Goal: Transaction & Acquisition: Purchase product/service

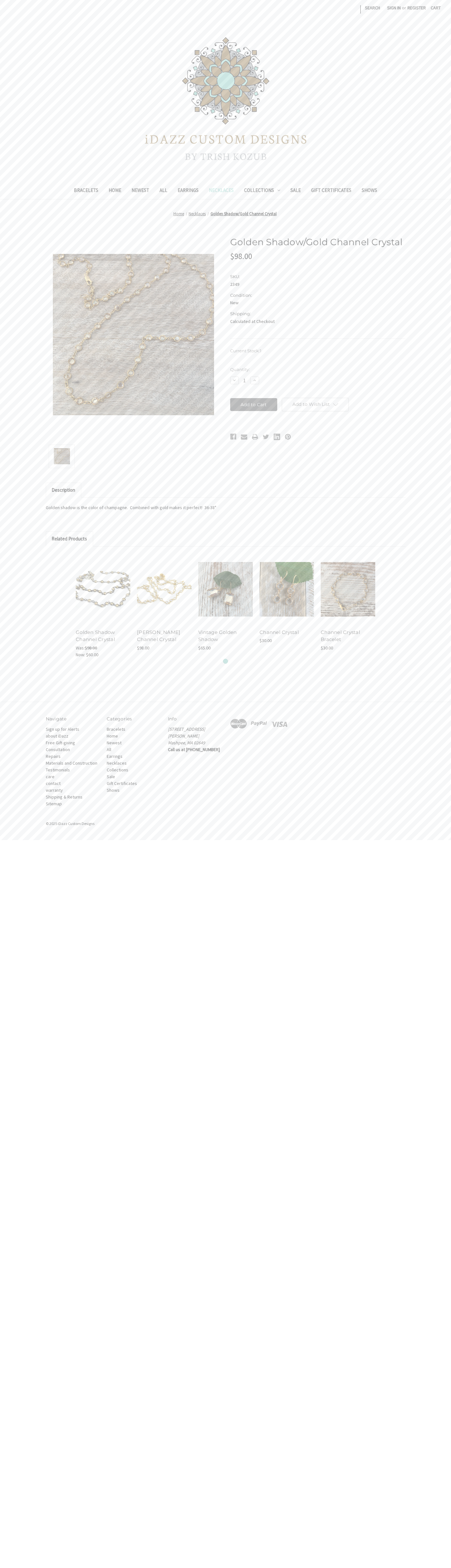
click at [254, 405] on input "Add to Cart" at bounding box center [253, 405] width 47 height 13
type input "Add to Cart"
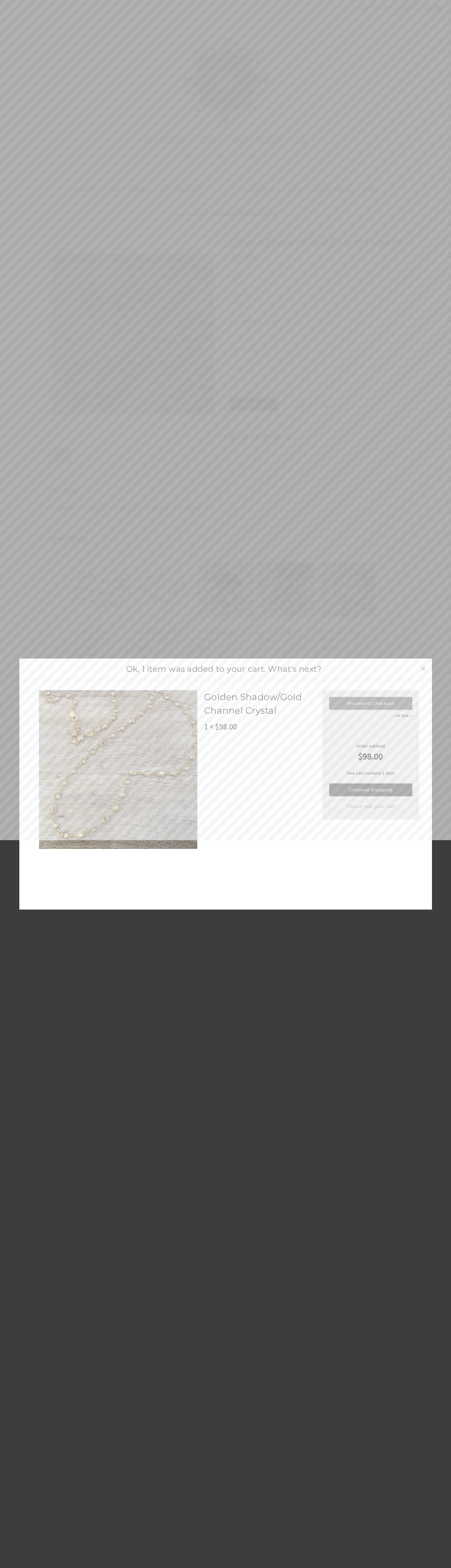
click at [371, 703] on link "Proceed to checkout" at bounding box center [371, 703] width 83 height 13
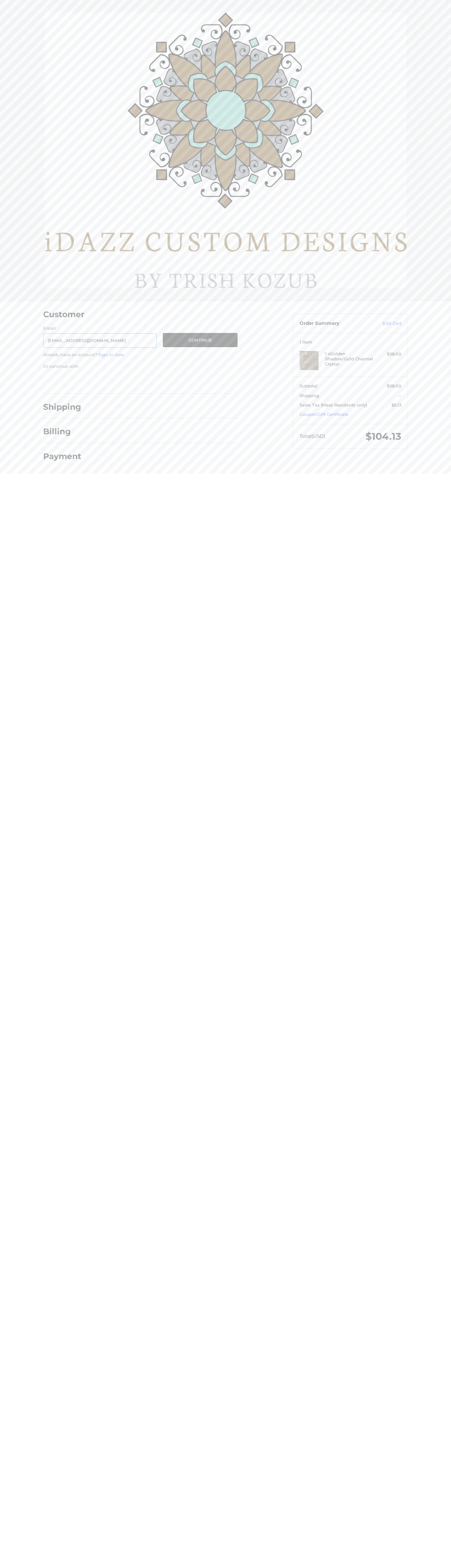
type input "[EMAIL_ADDRESS][DOMAIN_NAME]"
click at [201, 340] on button "Continue" at bounding box center [201, 340] width 75 height 14
select select "US"
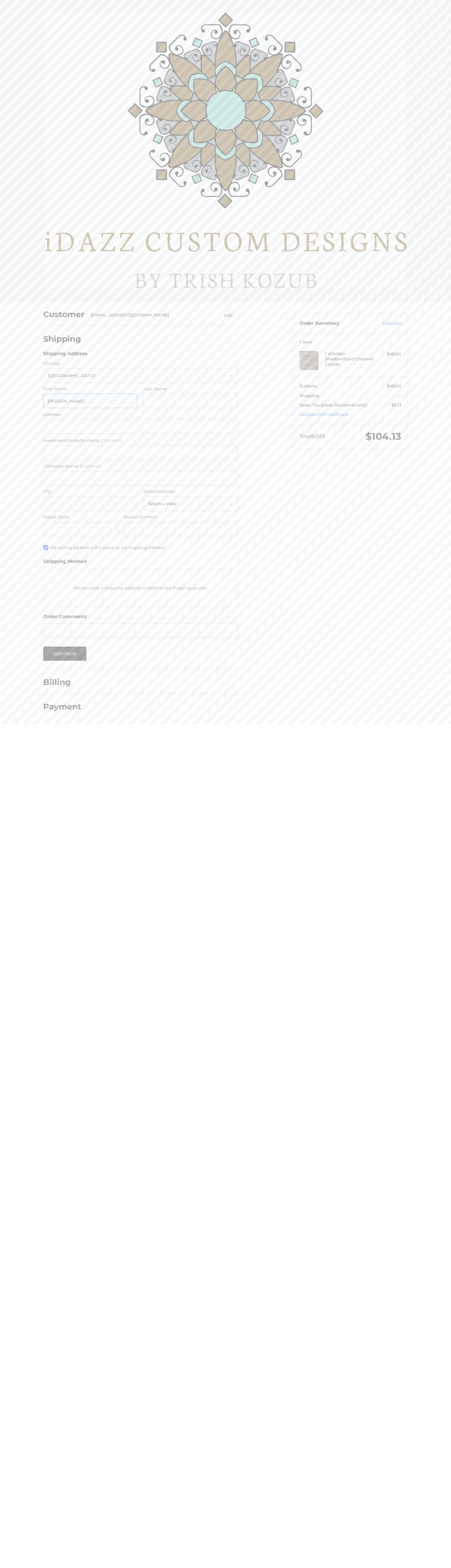
type input "John"
type input "Smith"
type input "2590 Pearl Street"
type input "First floor"
type input "John Smith"
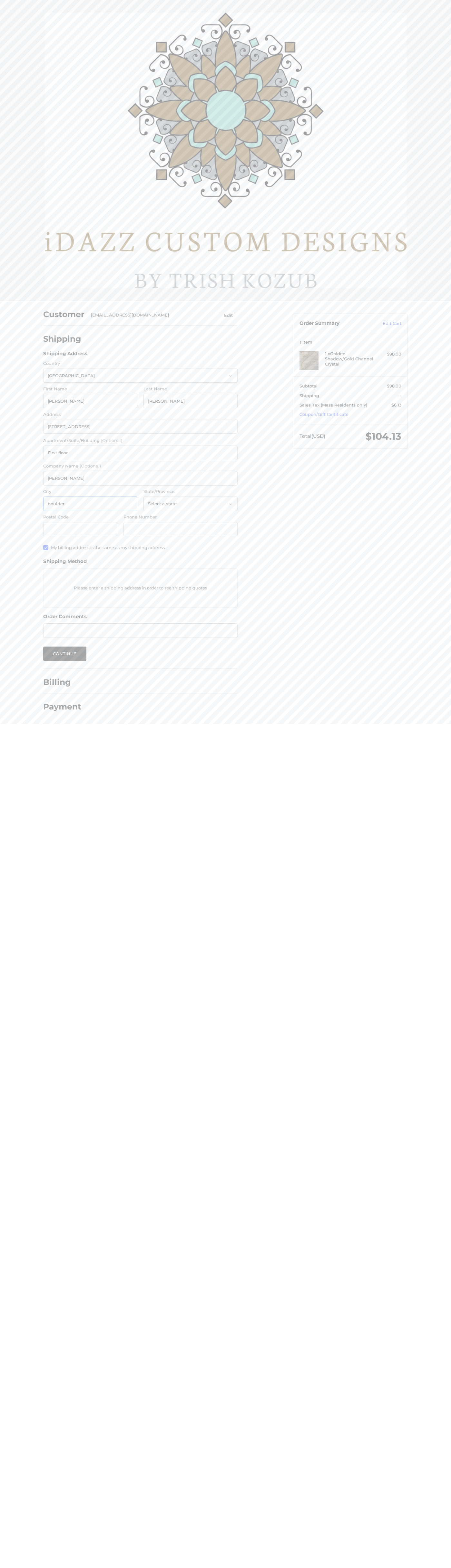
type input "boulder"
select select "CO"
type input "80302"
type input "6502530000"
radio input "true"
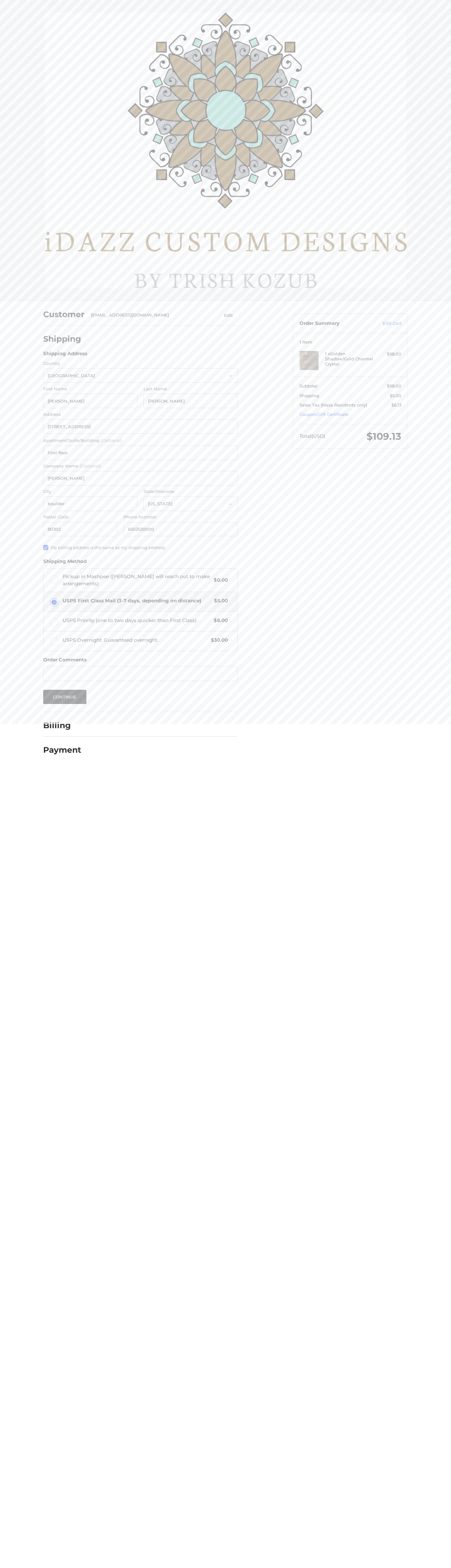
click at [141, 441] on label "Apartment/Suite/Building (Optional)" at bounding box center [140, 441] width 194 height 6
click at [141, 445] on input "First floor" at bounding box center [140, 453] width 194 height 15
click at [65, 697] on button "Continue" at bounding box center [64, 697] width 43 height 14
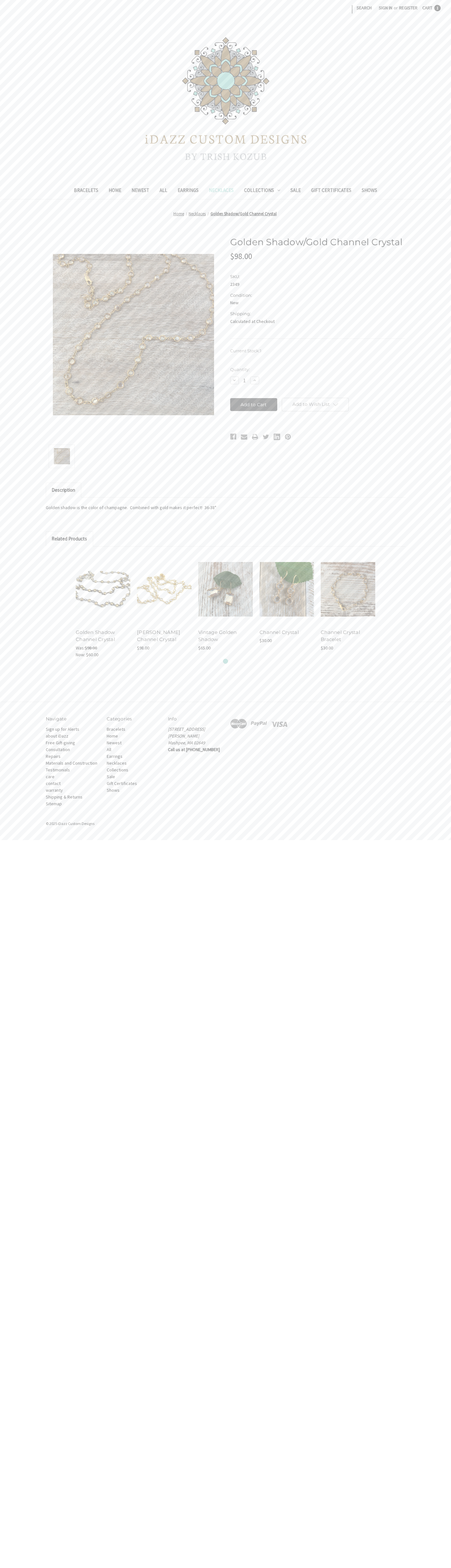
click at [432, 8] on span "Cart" at bounding box center [428, 8] width 10 height 6
click at [418, 60] on link "View Cart" at bounding box center [418, 60] width 39 height 11
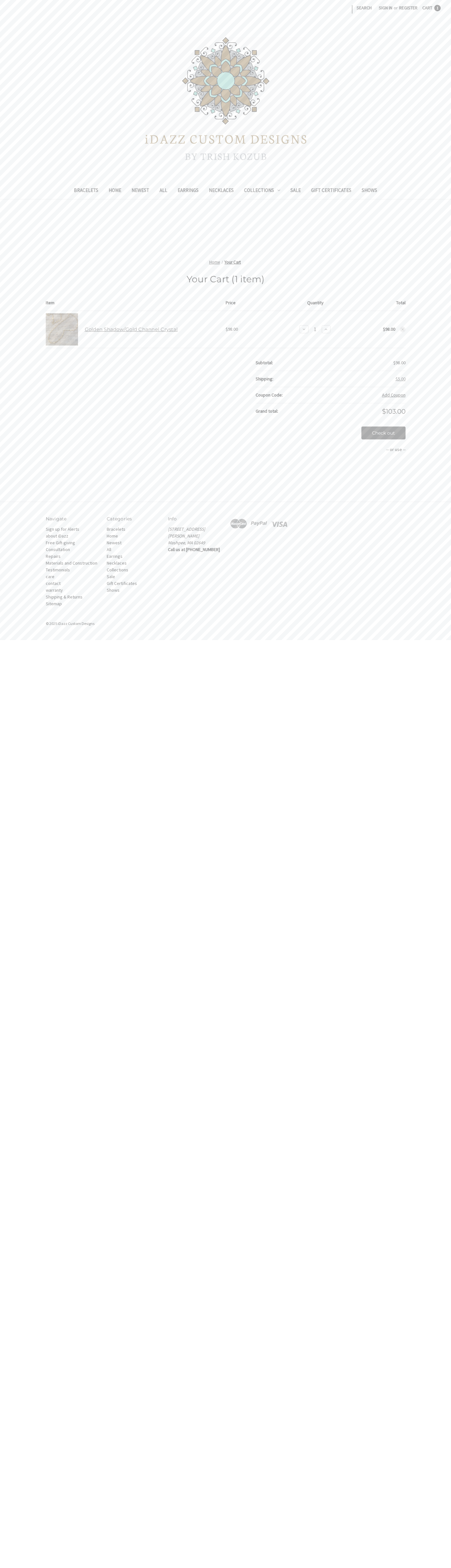
click at [403, 329] on use at bounding box center [402, 329] width 2 height 2
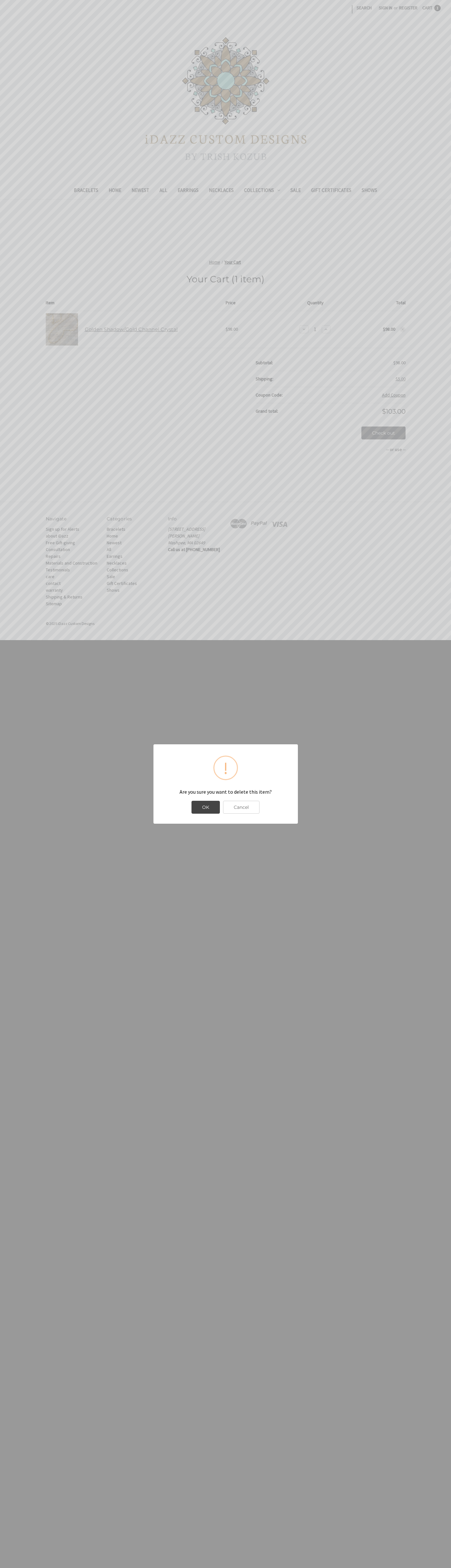
click at [205, 807] on button "OK" at bounding box center [205, 807] width 28 height 13
